Goal: Task Accomplishment & Management: Manage account settings

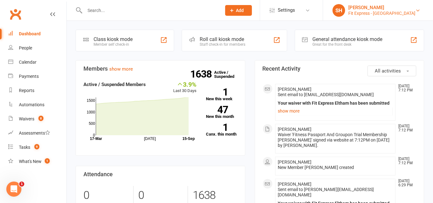
click at [386, 11] on div "Fit Express - [GEOGRAPHIC_DATA]" at bounding box center [382, 13] width 67 height 6
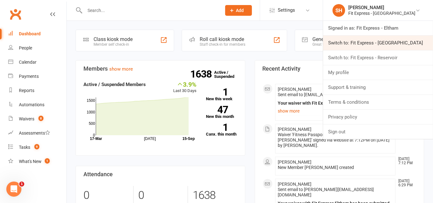
click at [380, 46] on link "Switch to: Fit Express - Heidelberg" at bounding box center [378, 43] width 110 height 15
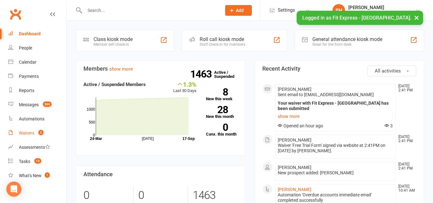
click at [24, 131] on div "Waivers" at bounding box center [26, 133] width 15 height 5
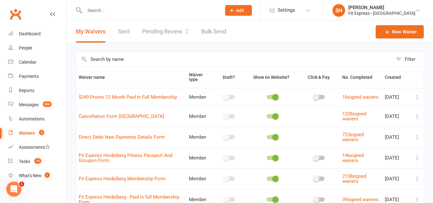
click at [159, 27] on link "Pending Review 2" at bounding box center [165, 32] width 46 height 22
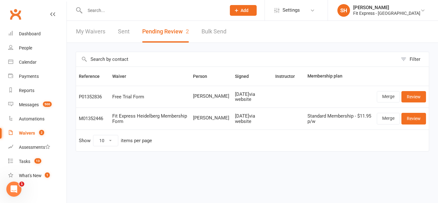
click at [99, 11] on input "text" at bounding box center [152, 10] width 139 height 9
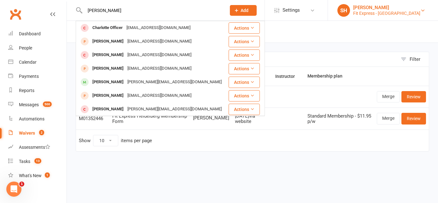
type input "charlot"
click at [402, 5] on div "[PERSON_NAME]" at bounding box center [386, 8] width 67 height 6
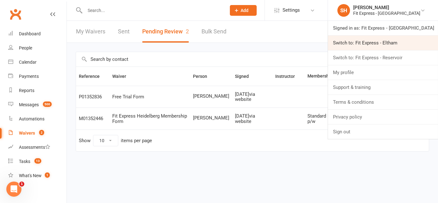
click at [405, 40] on link "Switch to: Fit Express - Eltham" at bounding box center [383, 43] width 110 height 15
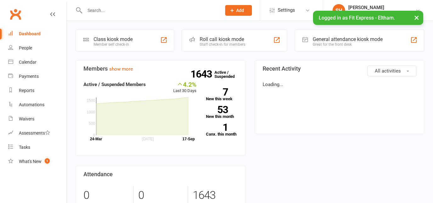
click at [175, 10] on input "text" at bounding box center [150, 10] width 134 height 9
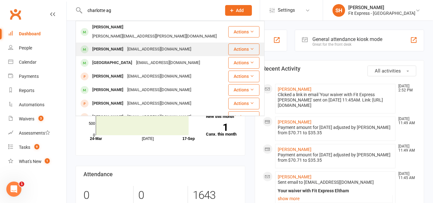
type input "charlotte ag"
click at [166, 45] on div "Charlotteaggett@icloud.com" at bounding box center [159, 49] width 68 height 9
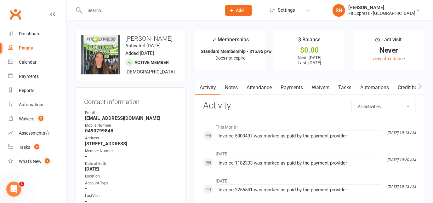
click at [222, 92] on link "Notes" at bounding box center [232, 87] width 22 height 15
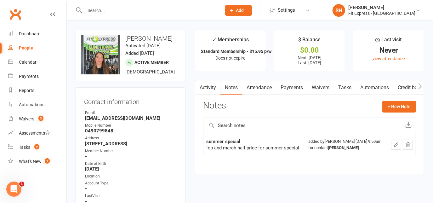
click at [330, 86] on link "Waivers" at bounding box center [321, 87] width 26 height 15
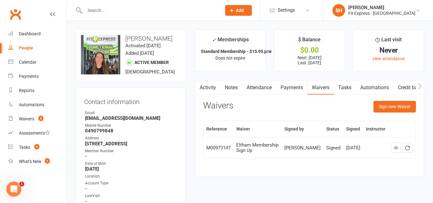
click at [276, 86] on link "Attendance" at bounding box center [259, 87] width 34 height 15
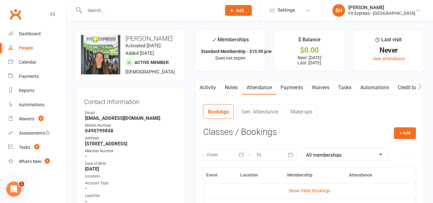
click at [290, 86] on link "Payments" at bounding box center [291, 87] width 31 height 15
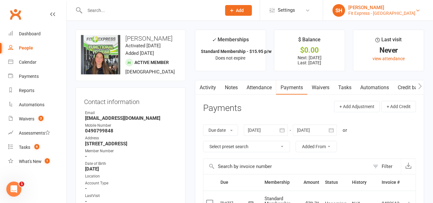
click at [387, 16] on div "Fit Express - [GEOGRAPHIC_DATA]" at bounding box center [382, 13] width 67 height 6
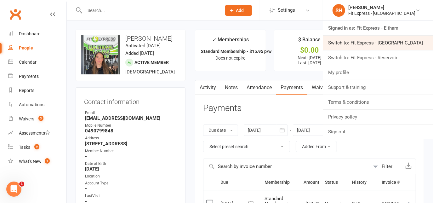
click at [377, 44] on link "Switch to: Fit Express - [GEOGRAPHIC_DATA]" at bounding box center [378, 43] width 110 height 15
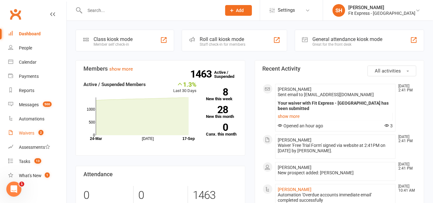
click at [36, 129] on link "Waivers 2" at bounding box center [37, 133] width 58 height 14
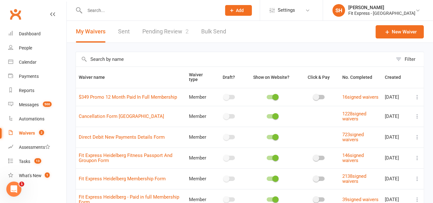
click at [172, 33] on link "Pending Review 2" at bounding box center [165, 32] width 46 height 22
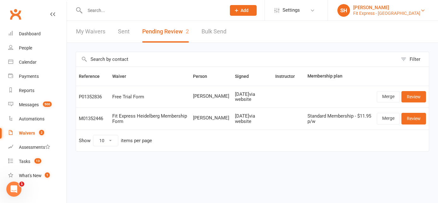
click at [401, 6] on div "[PERSON_NAME]" at bounding box center [386, 8] width 67 height 6
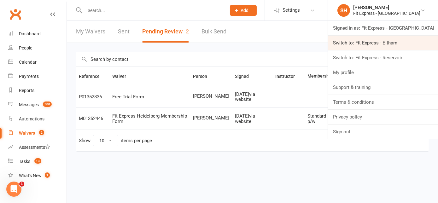
click at [395, 44] on link "Switch to: Fit Express - Eltham" at bounding box center [383, 43] width 110 height 15
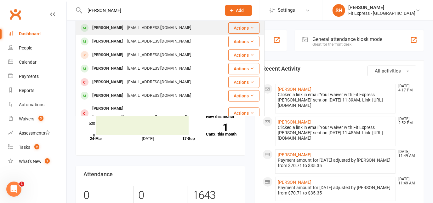
type input "[PERSON_NAME]"
click at [145, 29] on div "[EMAIL_ADDRESS][DOMAIN_NAME]" at bounding box center [159, 27] width 68 height 9
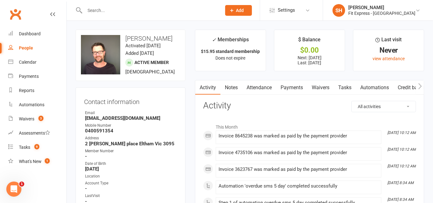
click at [223, 84] on link "Notes" at bounding box center [232, 87] width 22 height 15
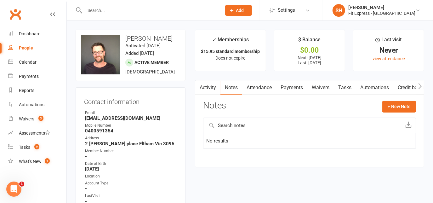
click at [293, 88] on link "Payments" at bounding box center [291, 87] width 31 height 15
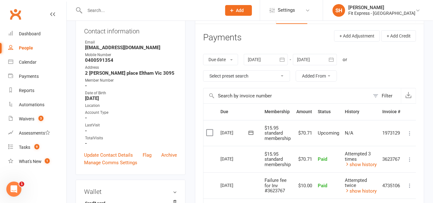
scroll to position [70, 0]
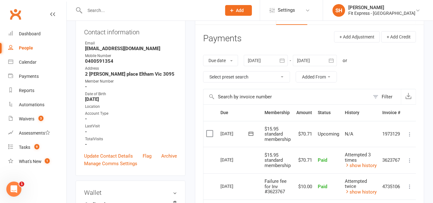
click at [282, 61] on icon "button" at bounding box center [282, 60] width 6 height 6
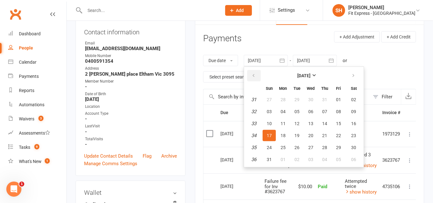
click at [258, 73] on button "button" at bounding box center [254, 75] width 14 height 11
click at [282, 106] on button "09" at bounding box center [283, 111] width 13 height 11
type input "09 Jun 2025"
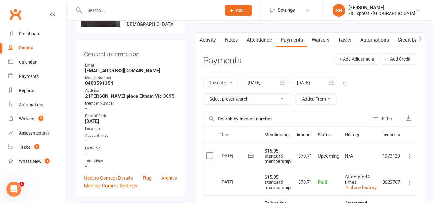
scroll to position [0, 0]
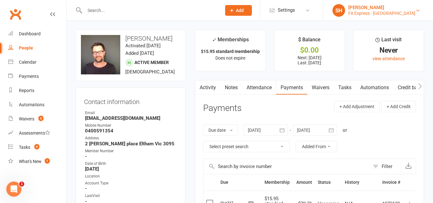
click at [396, 14] on div "Fit Express - Eltham" at bounding box center [382, 13] width 67 height 6
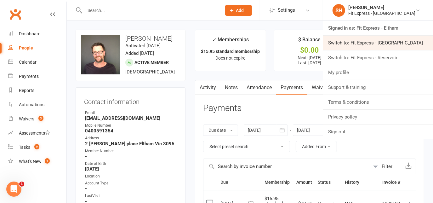
click at [384, 46] on link "Switch to: Fit Express - Heidelberg" at bounding box center [378, 43] width 110 height 15
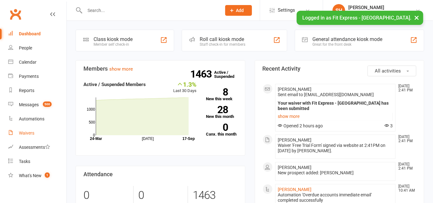
click at [33, 135] on div "Waivers" at bounding box center [26, 133] width 15 height 5
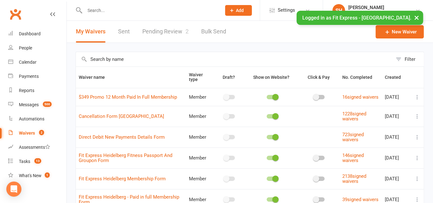
click at [169, 29] on link "Pending Review 2" at bounding box center [165, 32] width 46 height 22
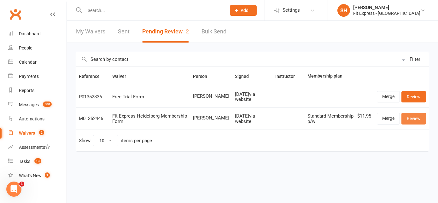
click at [418, 116] on link "Review" at bounding box center [413, 118] width 25 height 11
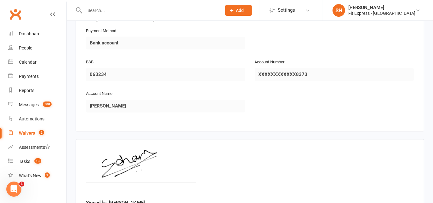
scroll to position [862, 0]
click at [18, 15] on link "Clubworx" at bounding box center [16, 14] width 16 height 16
